Goal: Check status: Check status

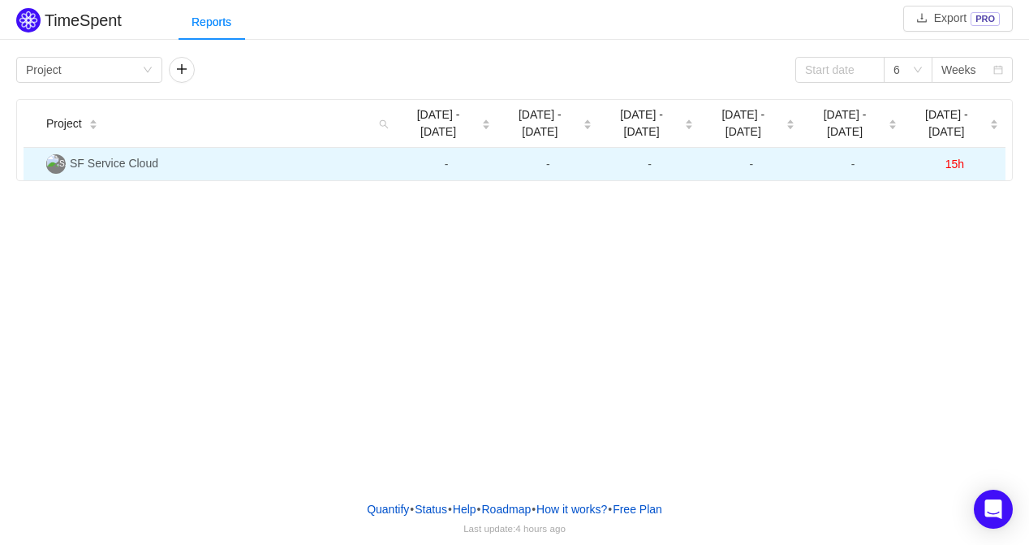
click at [133, 162] on span "SF Service Cloud" at bounding box center [114, 163] width 88 height 13
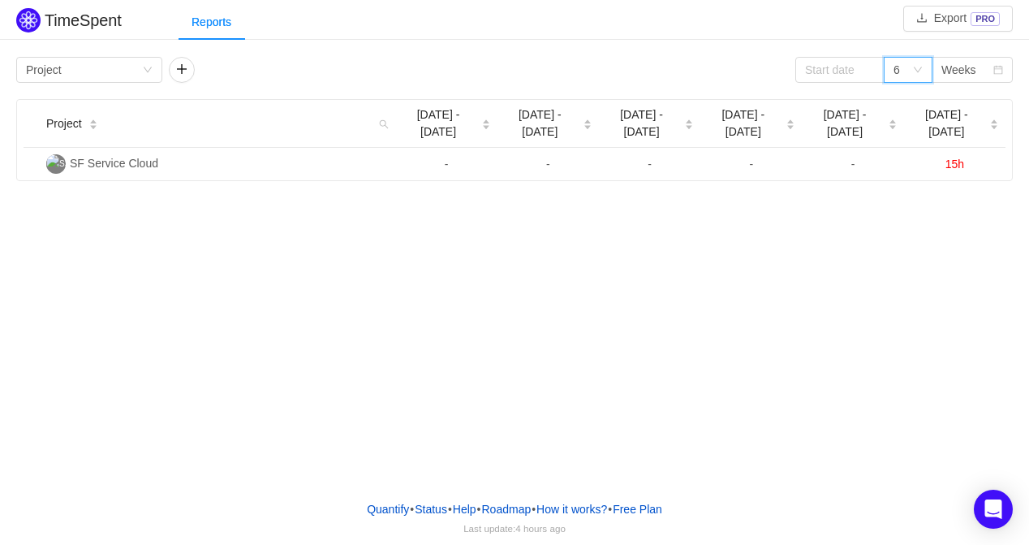
click at [908, 75] on div "6" at bounding box center [903, 70] width 19 height 24
click at [981, 71] on div "Weeks" at bounding box center [967, 70] width 51 height 24
click at [965, 127] on li "Months" at bounding box center [972, 128] width 81 height 26
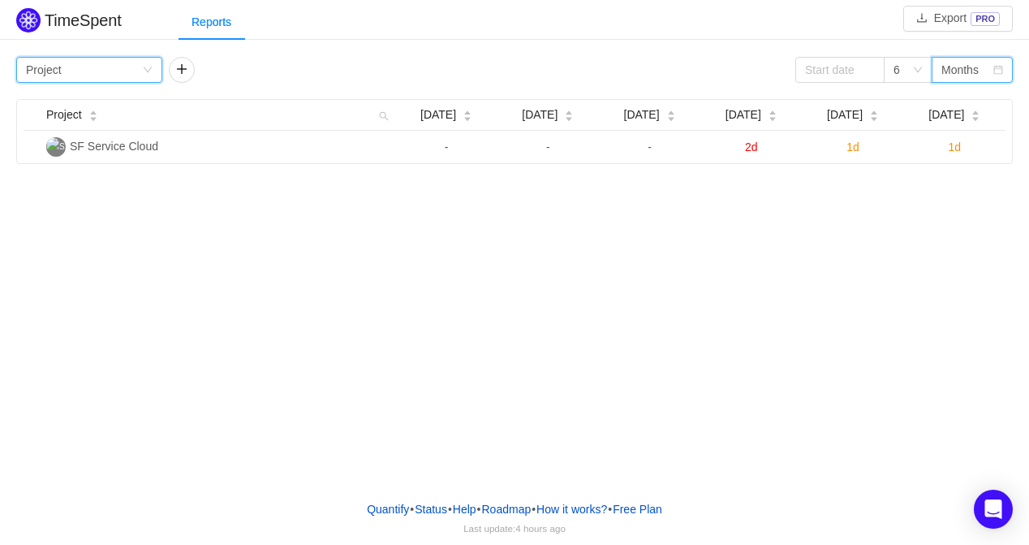
click at [143, 71] on icon "icon: down" at bounding box center [148, 70] width 10 height 10
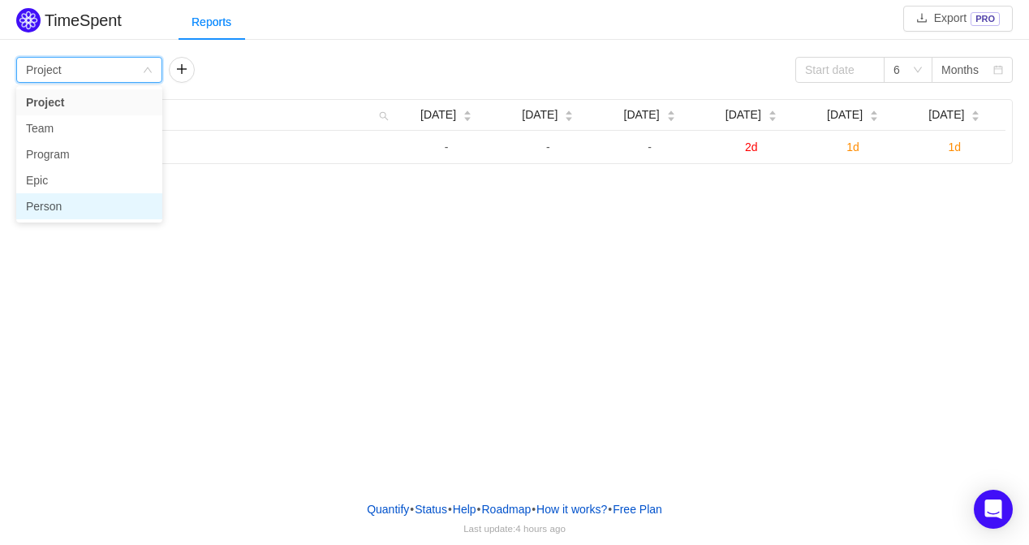
click at [50, 201] on li "Person" at bounding box center [89, 206] width 146 height 26
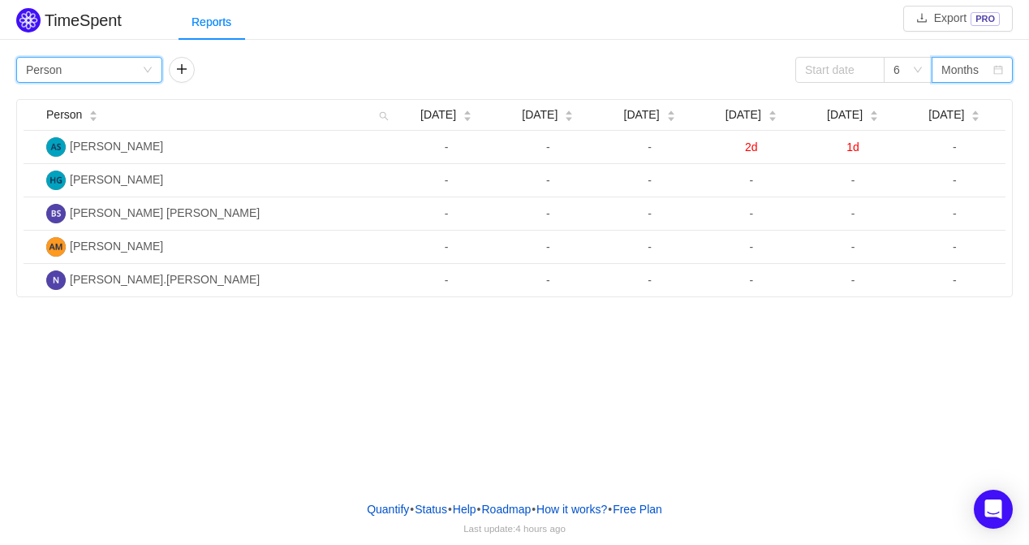
click at [964, 79] on div "Months" at bounding box center [960, 70] width 37 height 24
click at [953, 101] on li "Weeks" at bounding box center [972, 102] width 81 height 26
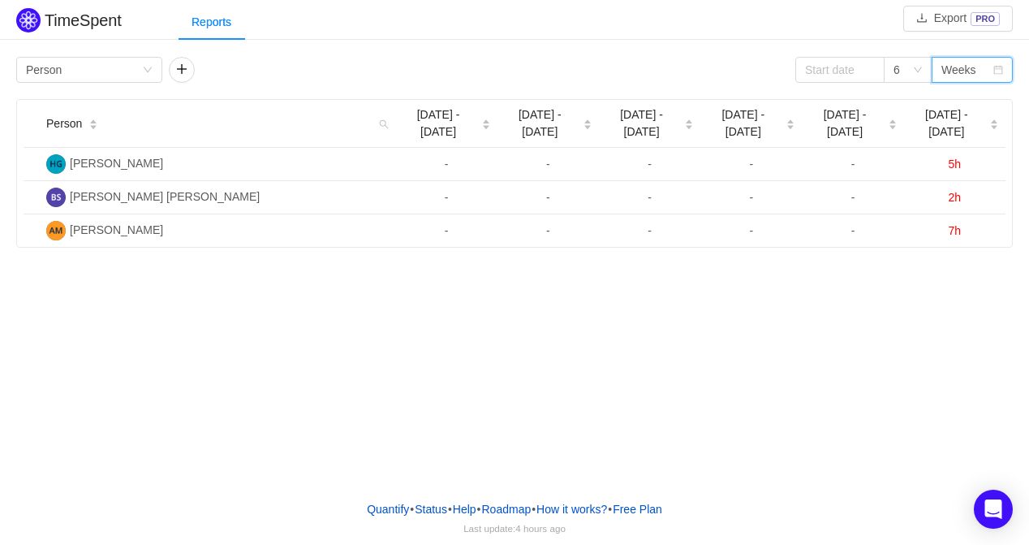
click at [974, 71] on div "Weeks" at bounding box center [959, 70] width 35 height 24
click at [880, 348] on div "TimeSpent Export PRO Reports Group by Person 6 Weeks Person [DATE] [DATE] - [DA…" at bounding box center [514, 243] width 1029 height 487
click at [971, 71] on div "Weeks" at bounding box center [959, 70] width 35 height 24
click at [942, 127] on li "Months" at bounding box center [972, 128] width 81 height 26
